Goal: Information Seeking & Learning: Check status

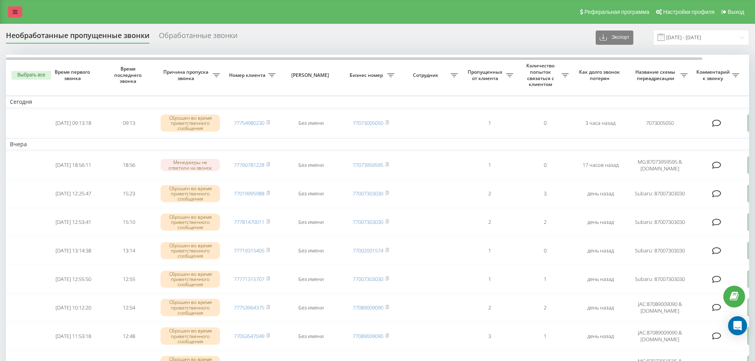
click at [12, 7] on link at bounding box center [15, 11] width 14 height 11
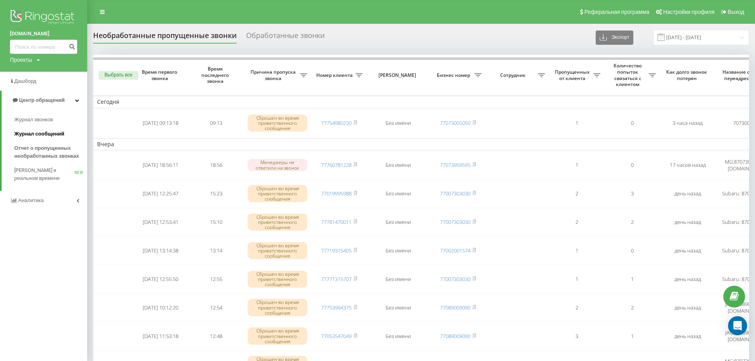
click at [52, 132] on span "Журнал сообщений" at bounding box center [39, 134] width 50 height 8
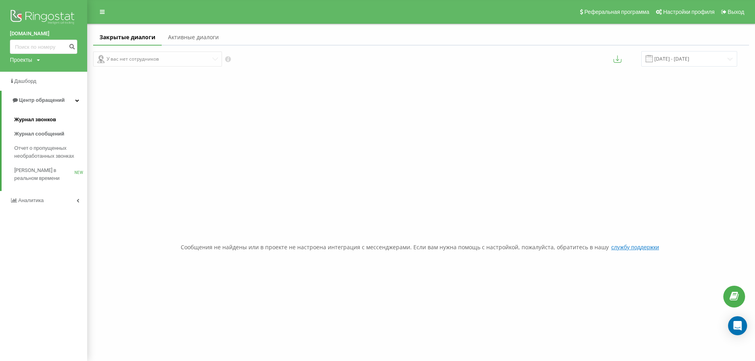
click at [54, 122] on span "Журнал звонков" at bounding box center [35, 120] width 42 height 8
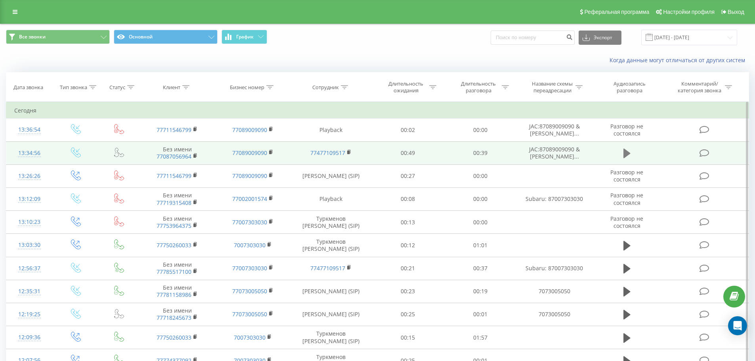
click at [624, 154] on icon at bounding box center [626, 154] width 7 height 10
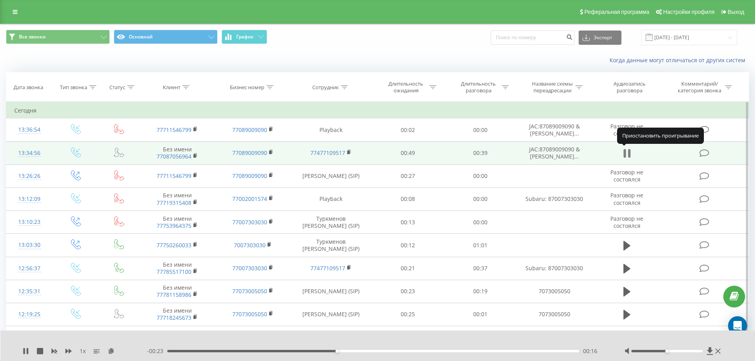
click at [627, 152] on icon at bounding box center [626, 153] width 7 height 11
click at [622, 155] on button at bounding box center [627, 153] width 12 height 12
click at [626, 153] on icon at bounding box center [626, 153] width 7 height 11
